Goal: Navigation & Orientation: Find specific page/section

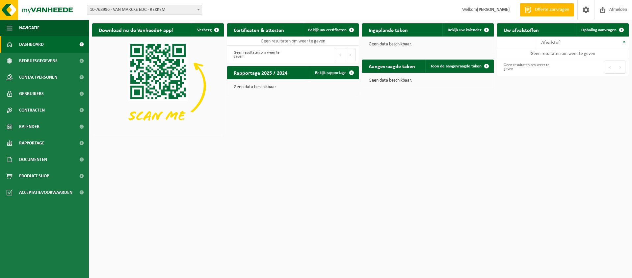
click at [199, 11] on span at bounding box center [198, 9] width 7 height 9
click at [31, 45] on span "Dashboard" at bounding box center [31, 44] width 25 height 16
click at [585, 12] on span at bounding box center [586, 9] width 10 height 19
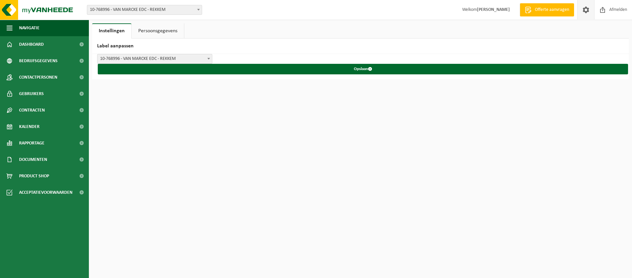
click at [174, 35] on link "Persoonsgegevens" at bounding box center [158, 30] width 52 height 15
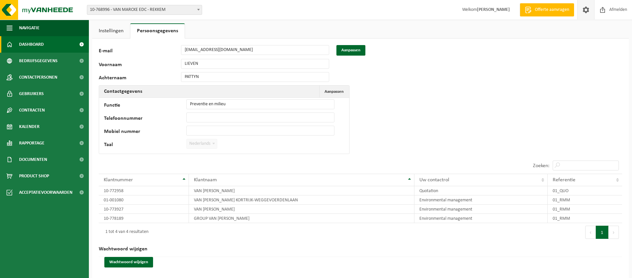
click at [31, 45] on span "Dashboard" at bounding box center [31, 44] width 25 height 16
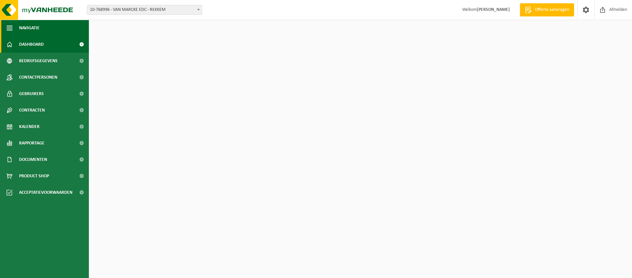
click at [11, 28] on span "button" at bounding box center [10, 28] width 6 height 16
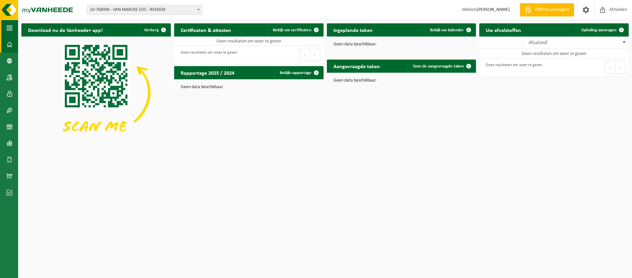
click at [11, 28] on span "button" at bounding box center [10, 28] width 6 height 16
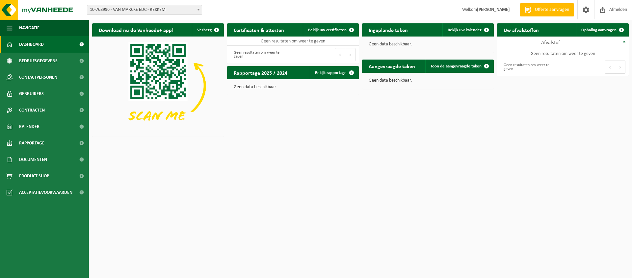
click at [31, 46] on span "Dashboard" at bounding box center [31, 44] width 25 height 16
click at [34, 142] on span "Rapportage" at bounding box center [31, 143] width 25 height 16
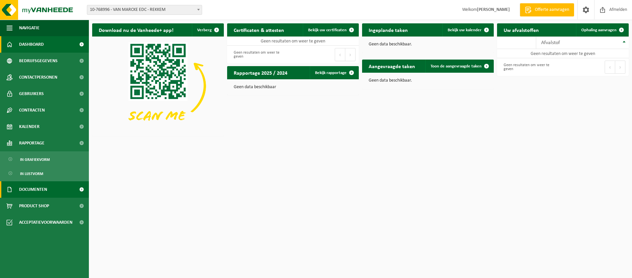
click at [34, 189] on span "Documenten" at bounding box center [33, 189] width 28 height 16
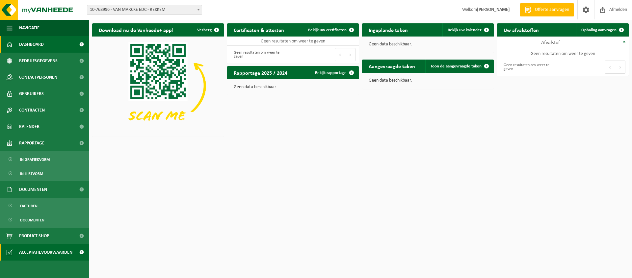
click at [46, 250] on span "Acceptatievoorwaarden" at bounding box center [45, 252] width 53 height 16
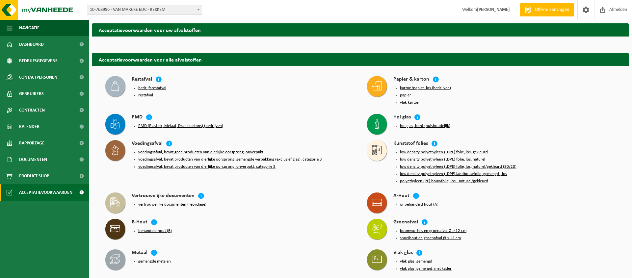
click at [160, 88] on button "bedrijfsrestafval" at bounding box center [152, 88] width 28 height 5
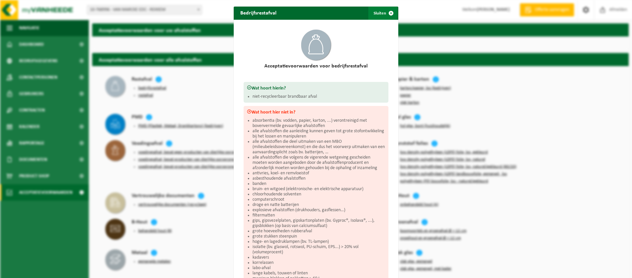
click at [392, 13] on span "button" at bounding box center [391, 13] width 13 height 13
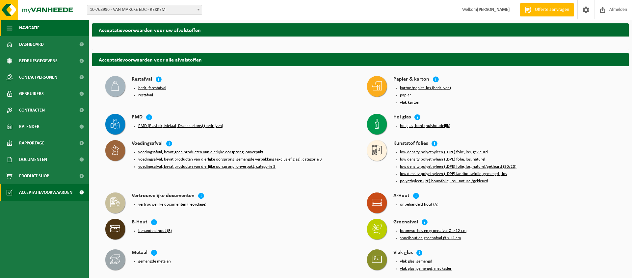
click at [9, 28] on span "button" at bounding box center [10, 28] width 6 height 16
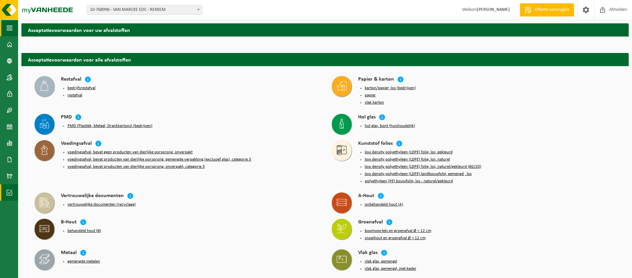
click at [9, 28] on span "button" at bounding box center [10, 28] width 6 height 16
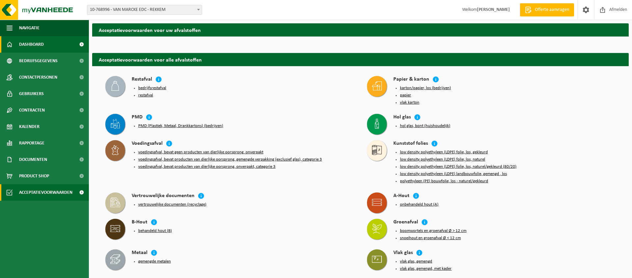
click at [33, 44] on span "Dashboard" at bounding box center [31, 44] width 25 height 16
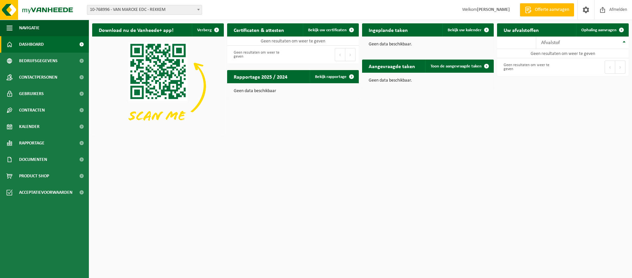
click at [197, 9] on span at bounding box center [198, 9] width 7 height 9
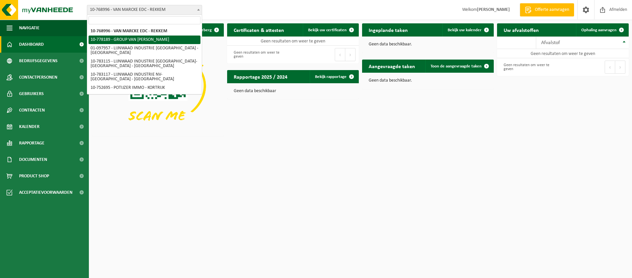
select select "24867"
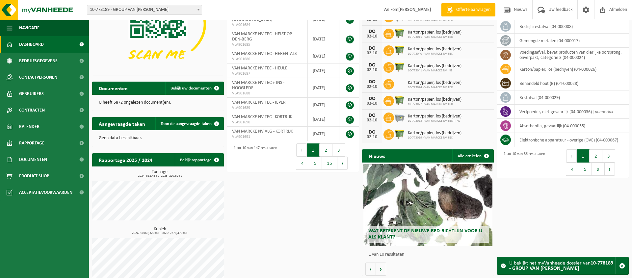
scroll to position [87, 0]
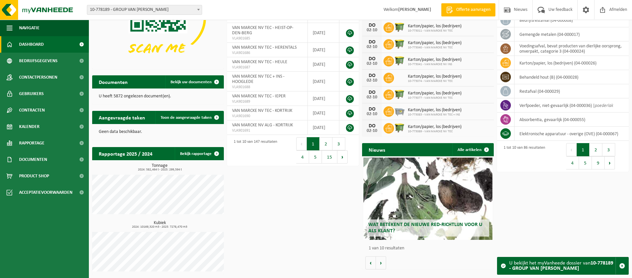
click at [422, 222] on span "Wat betekent de nieuwe RED-richtlijn voor u als klant?" at bounding box center [425, 228] width 114 height 12
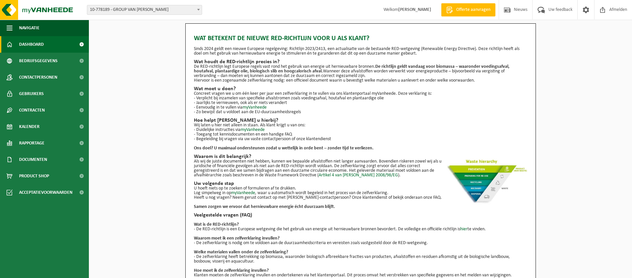
click at [31, 42] on span "Dashboard" at bounding box center [31, 44] width 25 height 16
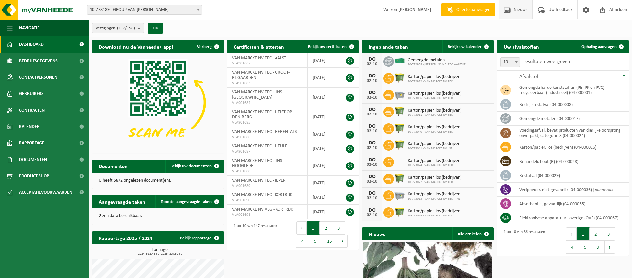
click at [513, 12] on span "Nieuws" at bounding box center [520, 9] width 17 height 19
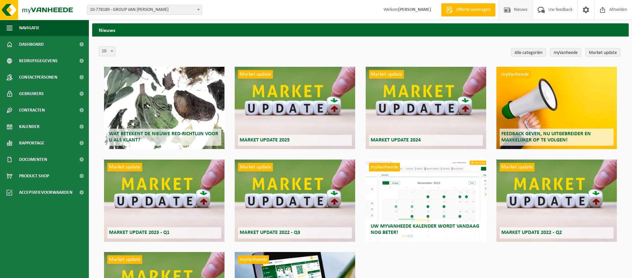
click at [156, 121] on div "Wat betekent de nieuwe RED-richtlijn voor u als klant?" at bounding box center [164, 108] width 121 height 82
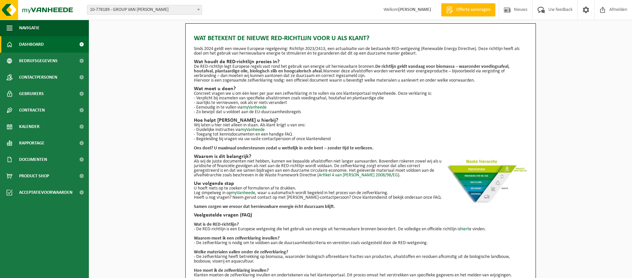
click at [33, 41] on span "Dashboard" at bounding box center [31, 44] width 25 height 16
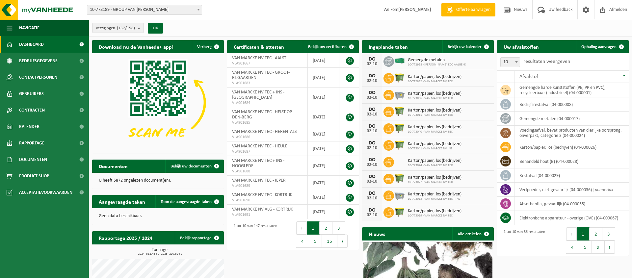
click at [198, 10] on b at bounding box center [198, 10] width 3 height 2
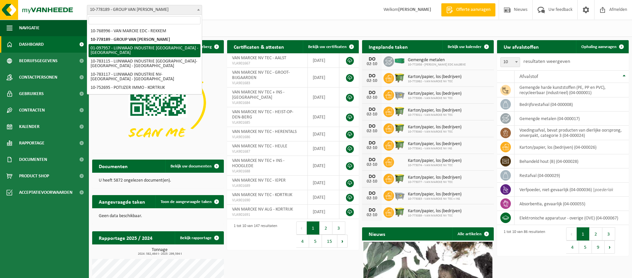
select select "27410"
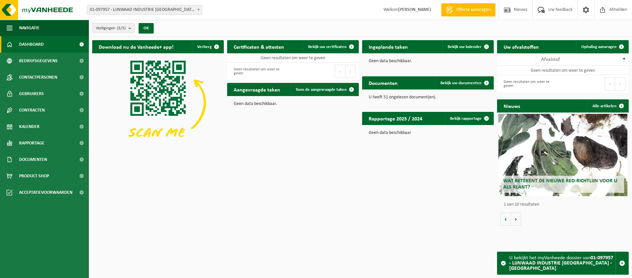
click at [198, 11] on span at bounding box center [198, 9] width 7 height 9
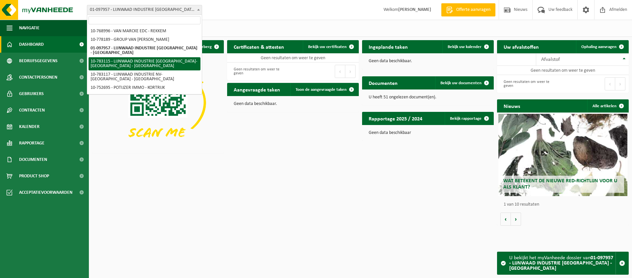
select select "27418"
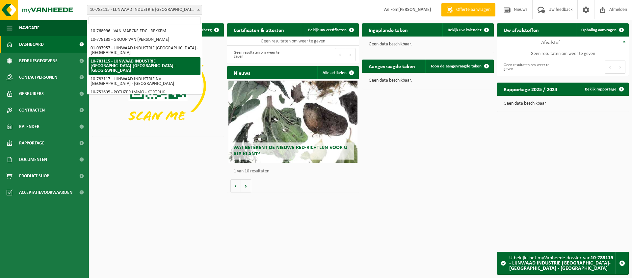
click at [198, 11] on span at bounding box center [198, 9] width 7 height 9
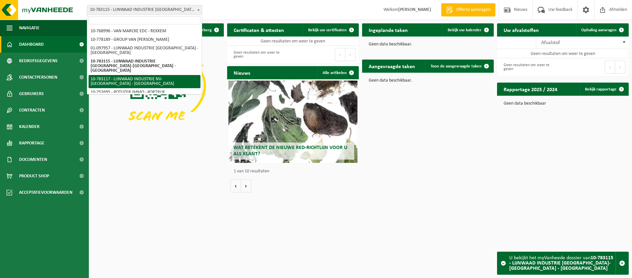
select select "27420"
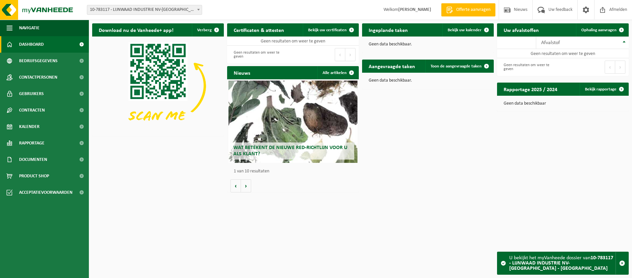
click at [196, 13] on span at bounding box center [198, 9] width 7 height 9
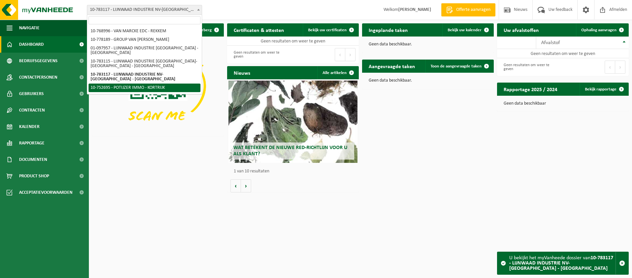
select select "7189"
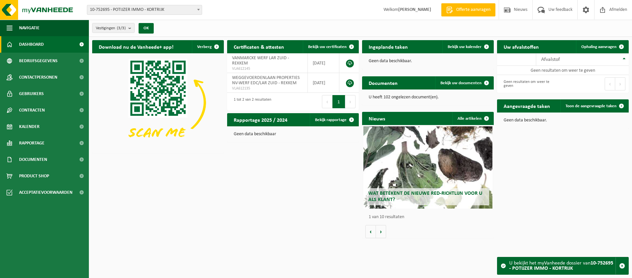
click at [198, 11] on span at bounding box center [198, 9] width 7 height 9
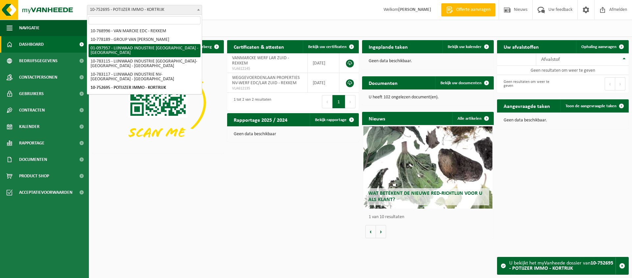
scroll to position [34, 0]
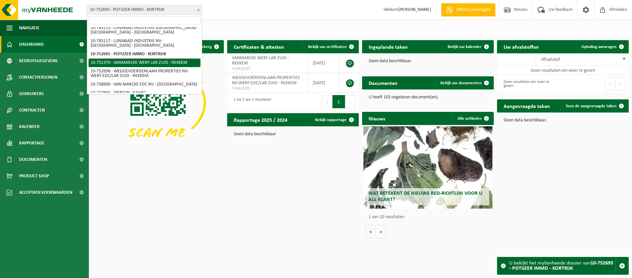
select select "6763"
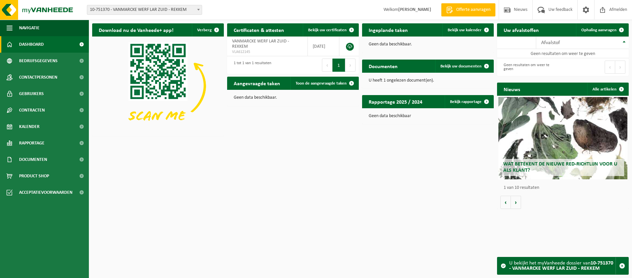
click at [198, 12] on span at bounding box center [198, 9] width 7 height 9
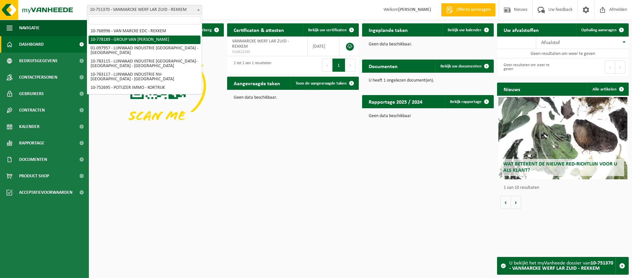
scroll to position [34, 0]
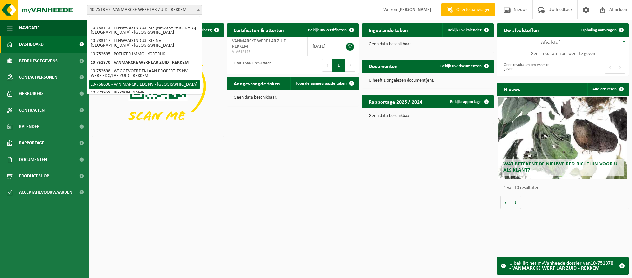
select select "20218"
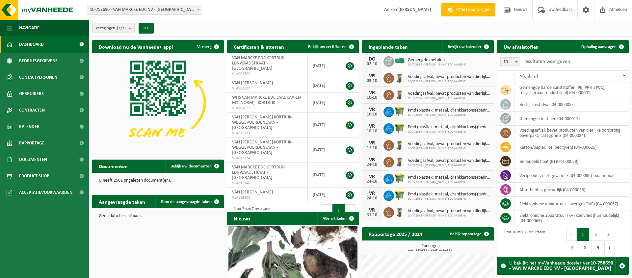
click at [284, 243] on div "Wat betekent de nieuwe RED-richtlijn voor u als klant?" at bounding box center [292, 268] width 129 height 82
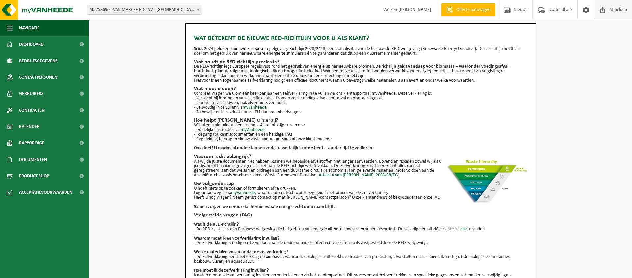
click at [616, 11] on span "Afmelden" at bounding box center [618, 9] width 21 height 19
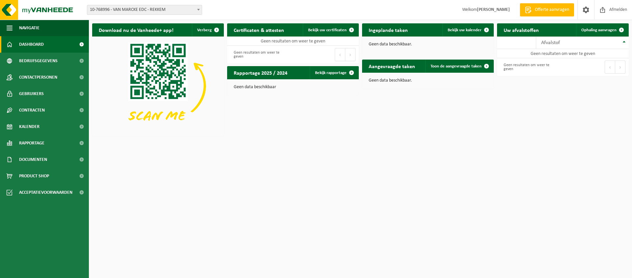
drag, startPoint x: 36, startPoint y: 43, endPoint x: 37, endPoint y: 48, distance: 4.8
click at [35, 43] on span "Dashboard" at bounding box center [31, 44] width 25 height 16
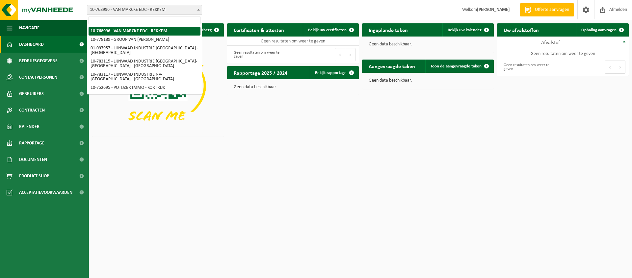
click at [187, 9] on span "10-768996 - VAN MARCKE EDC - REKKEM" at bounding box center [144, 9] width 115 height 9
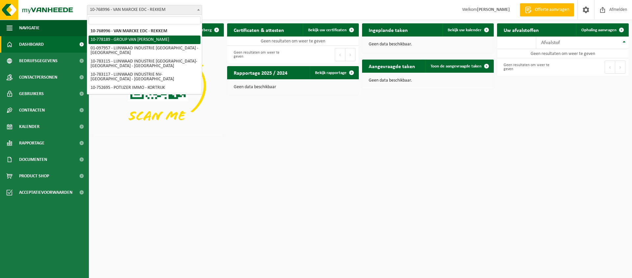
select select "24867"
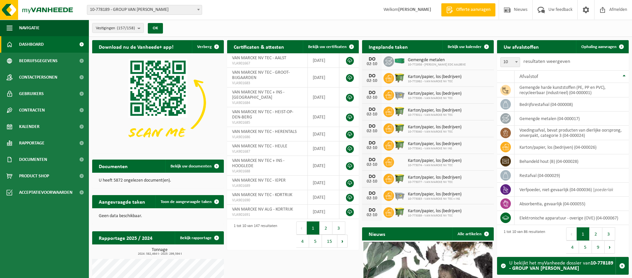
click at [82, 43] on span at bounding box center [81, 44] width 15 height 16
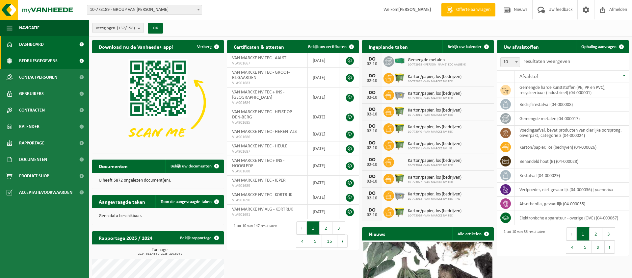
click at [80, 60] on span at bounding box center [81, 61] width 15 height 16
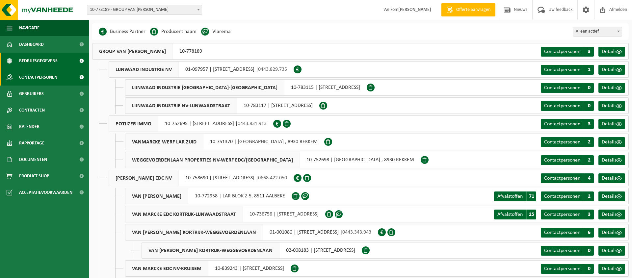
click at [82, 76] on span at bounding box center [81, 77] width 15 height 16
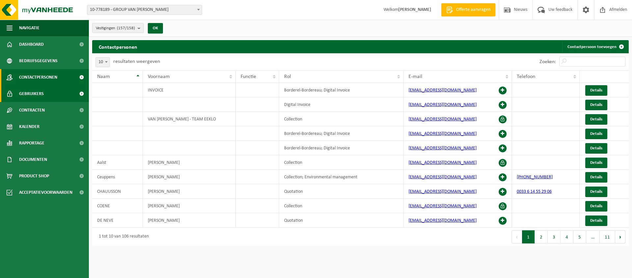
click at [81, 94] on span at bounding box center [81, 94] width 15 height 16
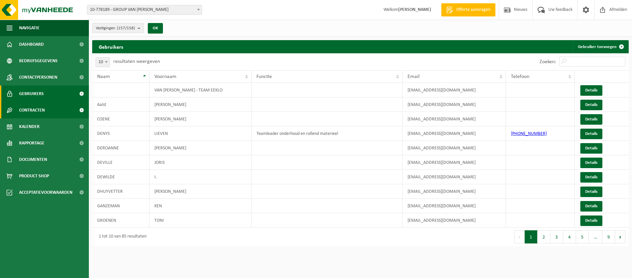
click at [79, 110] on span at bounding box center [81, 110] width 15 height 16
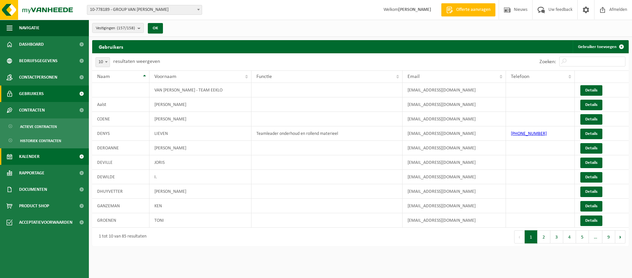
click at [81, 156] on span at bounding box center [81, 156] width 15 height 16
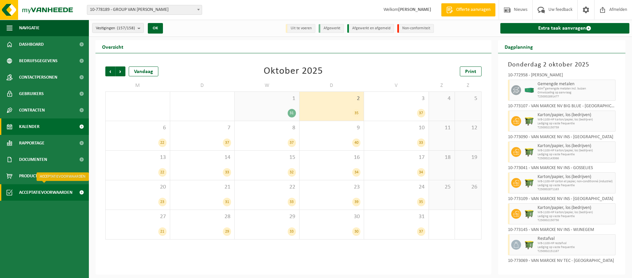
click at [81, 192] on span at bounding box center [81, 192] width 15 height 16
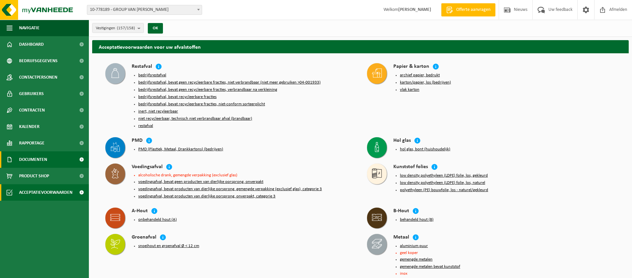
click at [82, 159] on span at bounding box center [81, 159] width 15 height 16
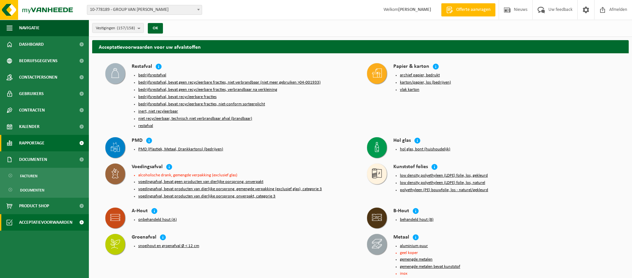
click at [82, 142] on span at bounding box center [81, 143] width 15 height 16
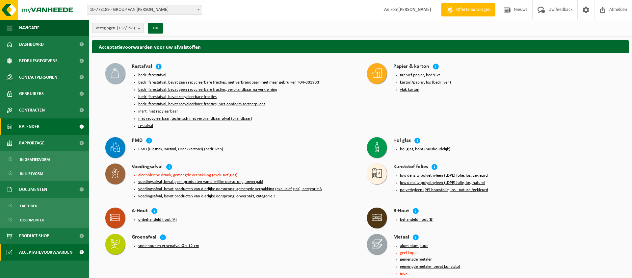
click at [82, 126] on span at bounding box center [81, 127] width 15 height 16
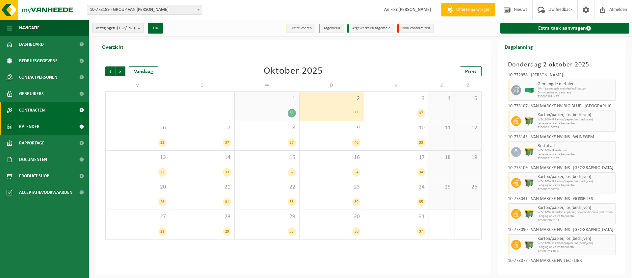
click at [82, 108] on span at bounding box center [81, 110] width 15 height 16
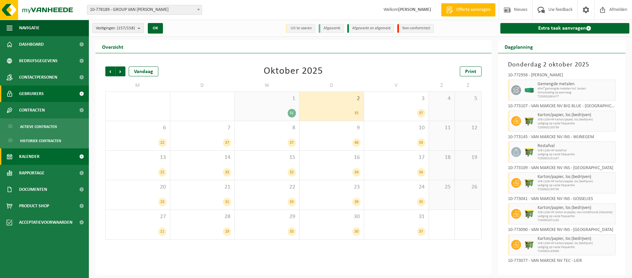
click at [82, 93] on span at bounding box center [81, 94] width 15 height 16
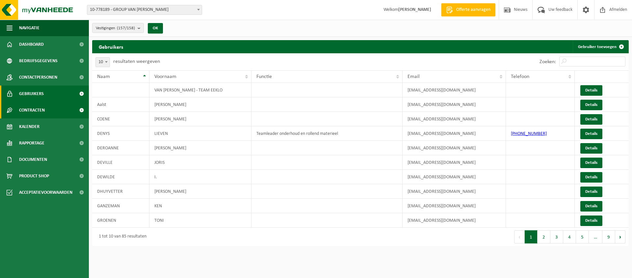
click at [80, 110] on span at bounding box center [81, 110] width 15 height 16
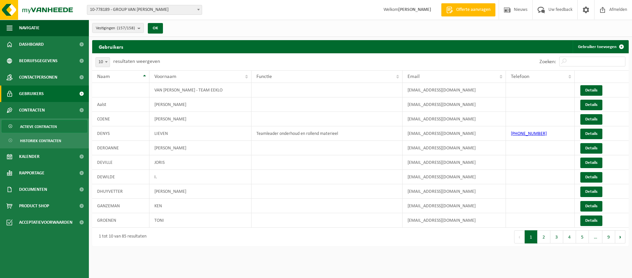
click at [45, 125] on span "Actieve contracten" at bounding box center [38, 127] width 37 height 13
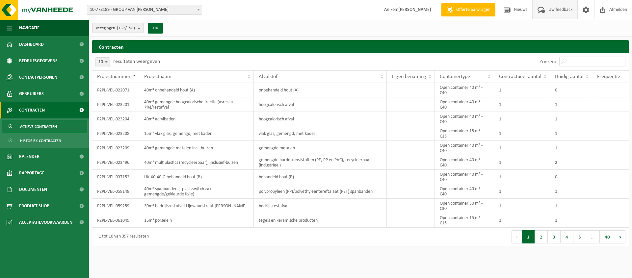
drag, startPoint x: 617, startPoint y: 11, endPoint x: 564, endPoint y: 4, distance: 54.1
click at [616, 11] on span "Afmelden" at bounding box center [618, 9] width 21 height 19
